Goal: Register for event/course

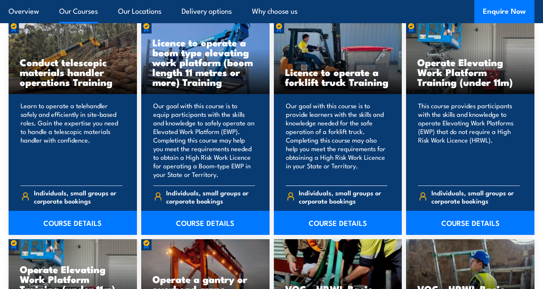
scroll to position [686, 0]
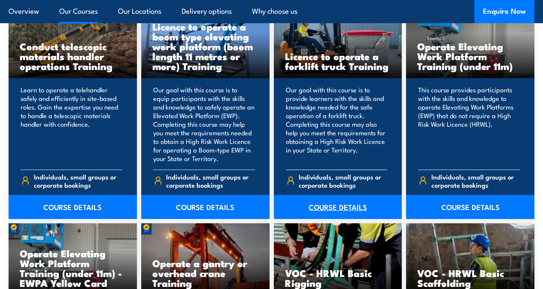
click at [339, 219] on link "COURSE DETAILS" at bounding box center [338, 207] width 128 height 24
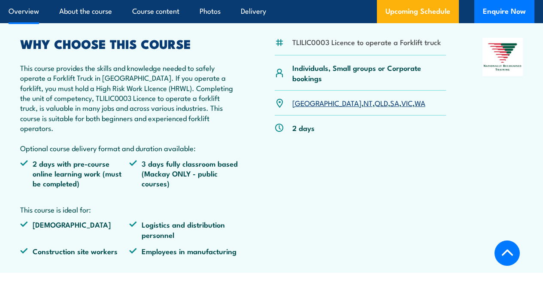
scroll to position [300, 0]
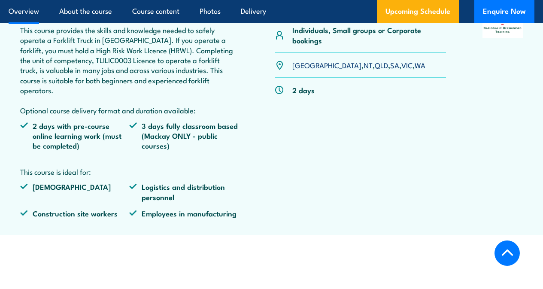
click at [363, 70] on link "NT" at bounding box center [367, 65] width 9 height 10
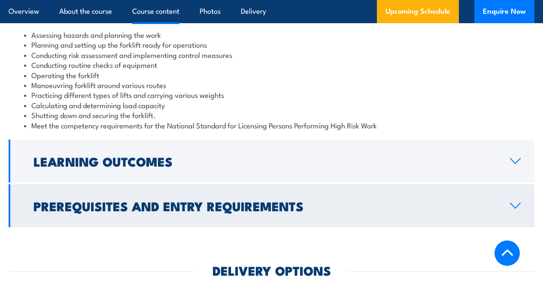
scroll to position [860, 0]
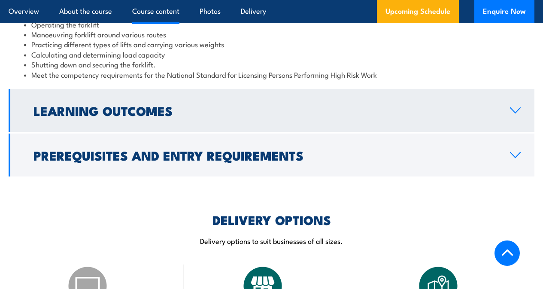
click at [519, 114] on icon at bounding box center [515, 110] width 12 height 7
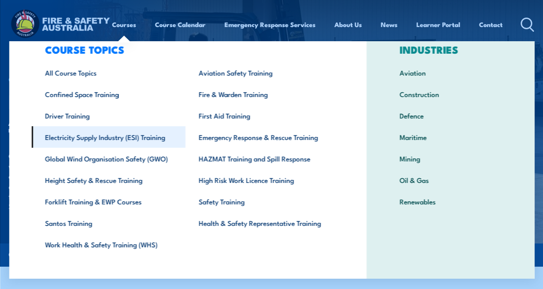
scroll to position [34, 0]
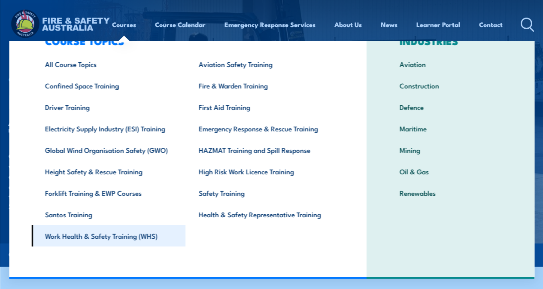
click at [112, 235] on link "Work Health & Safety Training (WHS)" at bounding box center [108, 235] width 154 height 21
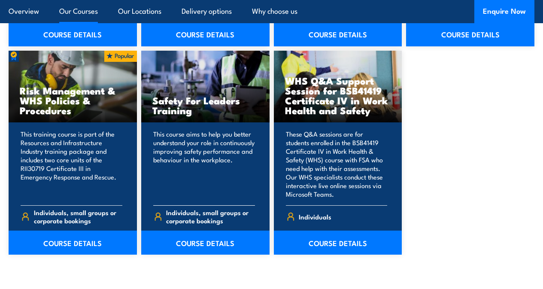
scroll to position [858, 0]
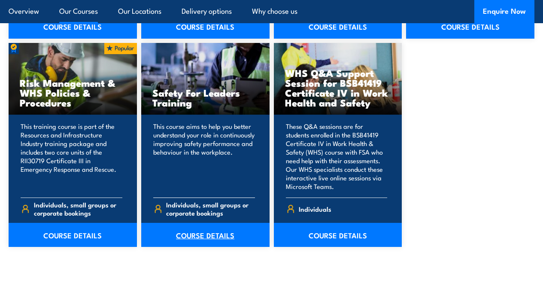
click at [190, 247] on link "COURSE DETAILS" at bounding box center [205, 235] width 128 height 24
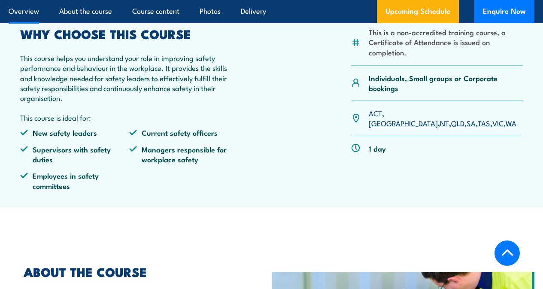
scroll to position [257, 0]
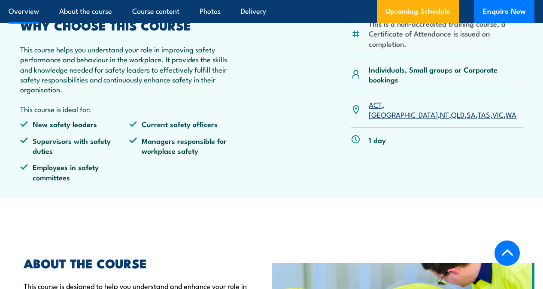
click at [440, 119] on link "NT" at bounding box center [444, 114] width 9 height 10
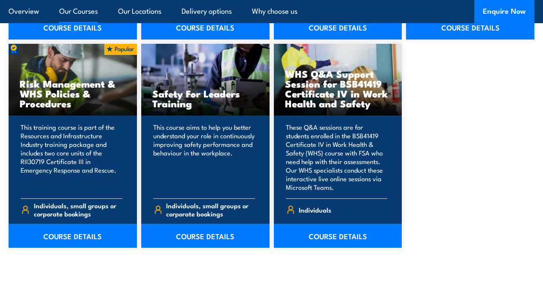
scroll to position [858, 0]
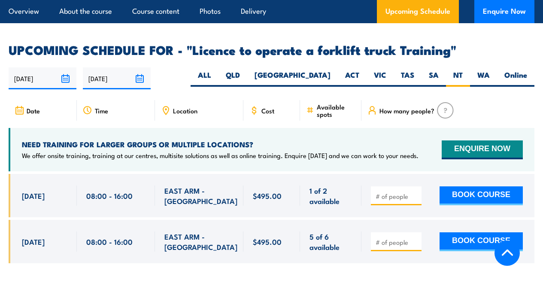
scroll to position [1416, 0]
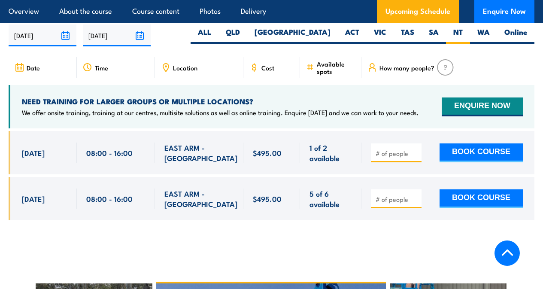
click at [385, 195] on input "number" at bounding box center [396, 199] width 43 height 9
type input "1"
click at [468, 198] on button "BOOK COURSE" at bounding box center [480, 198] width 83 height 19
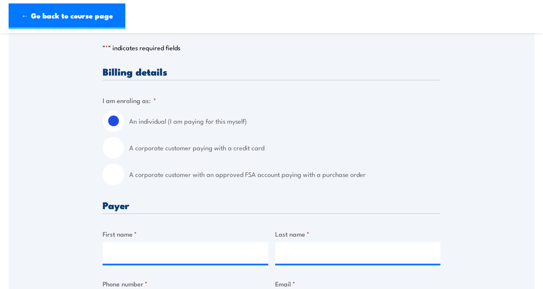
scroll to position [172, 0]
click at [120, 152] on input "A corporate customer paying with a credit card" at bounding box center [113, 146] width 21 height 21
radio input "true"
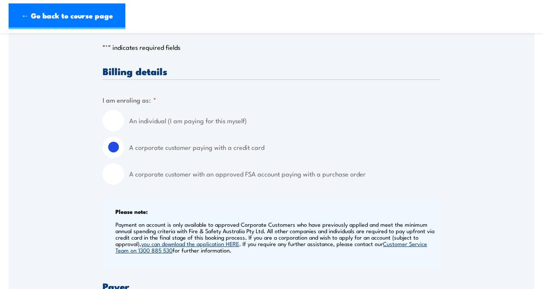
scroll to position [214, 0]
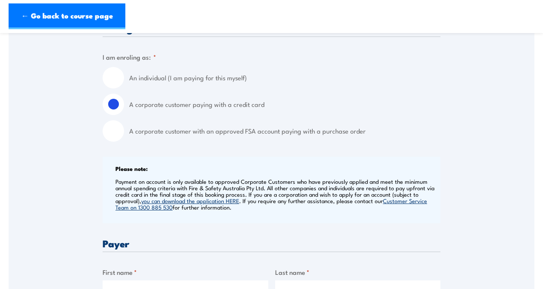
click at [113, 76] on input "An individual (I am paying for this myself)" at bounding box center [113, 77] width 21 height 21
radio input "true"
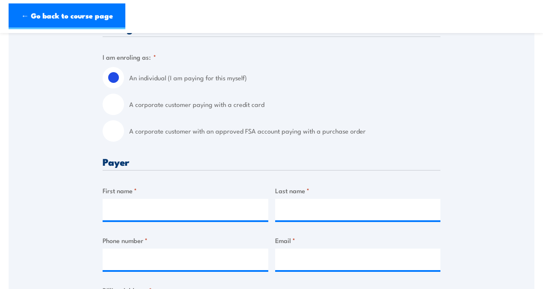
click at [111, 110] on input "A corporate customer paying with a credit card" at bounding box center [113, 104] width 21 height 21
radio input "true"
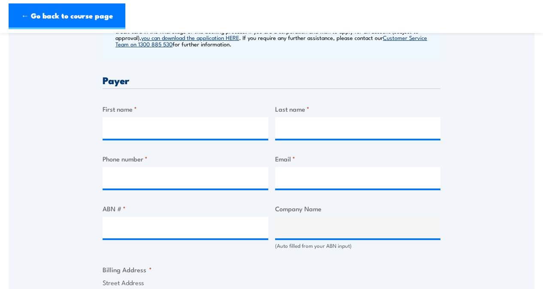
scroll to position [367, 0]
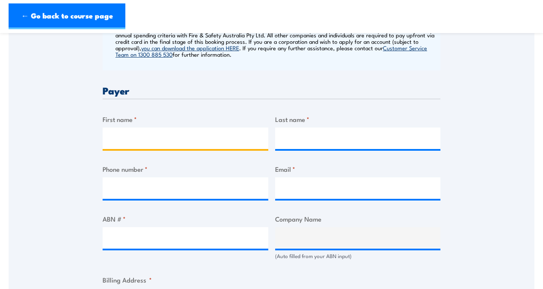
click at [131, 138] on input "First name *" at bounding box center [186, 137] width 166 height 21
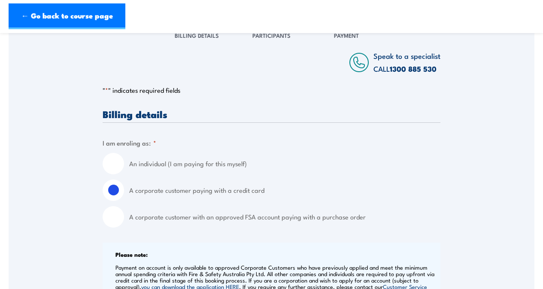
scroll to position [0, 0]
